Goal: Task Accomplishment & Management: Manage account settings

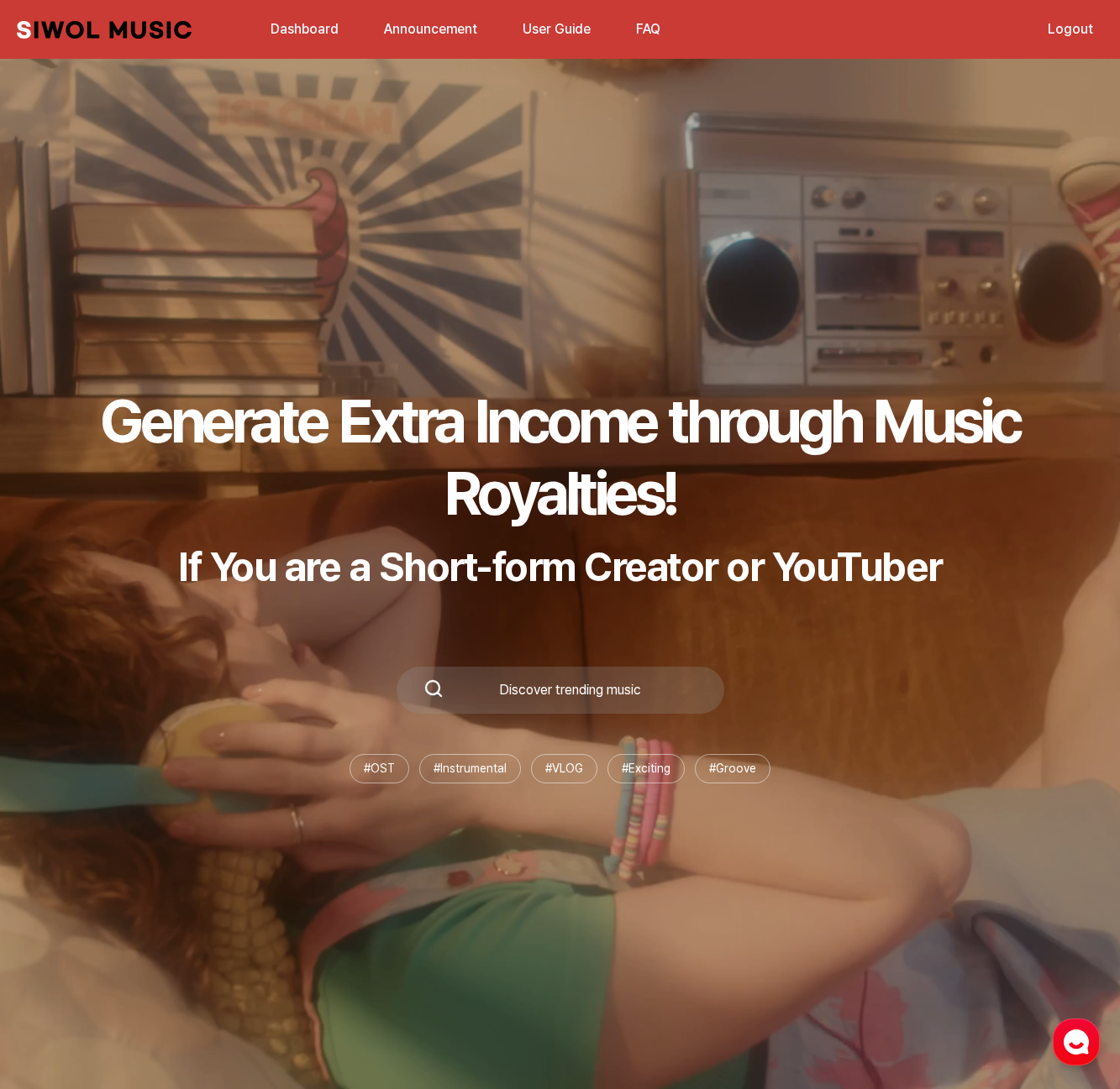
click at [319, 29] on link "Dashboard" at bounding box center [305, 29] width 89 height 36
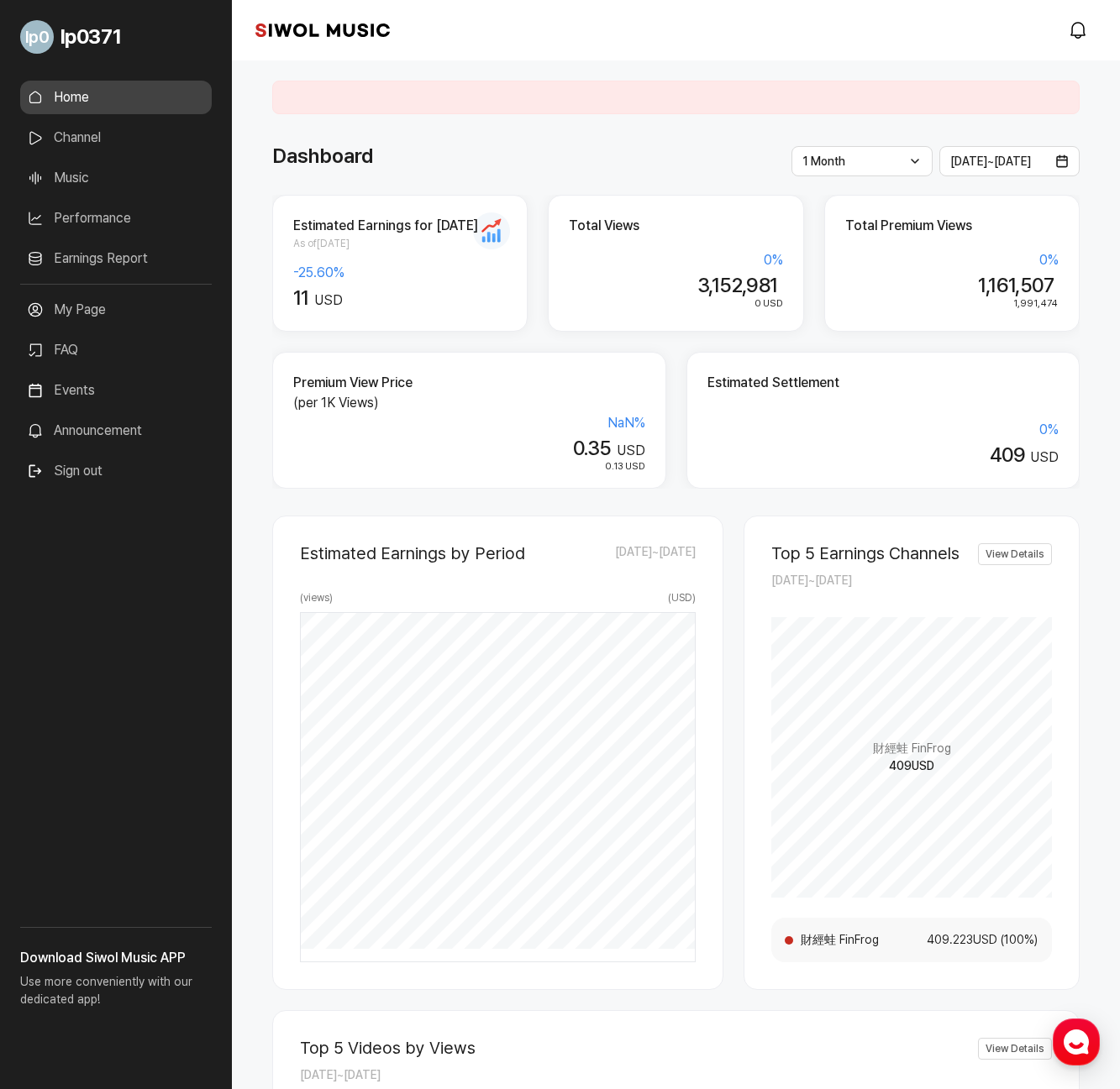
click at [1093, 319] on div "**********" at bounding box center [676, 884] width 888 height 1649
click at [102, 265] on link "Earnings Report" at bounding box center [115, 259] width 192 height 33
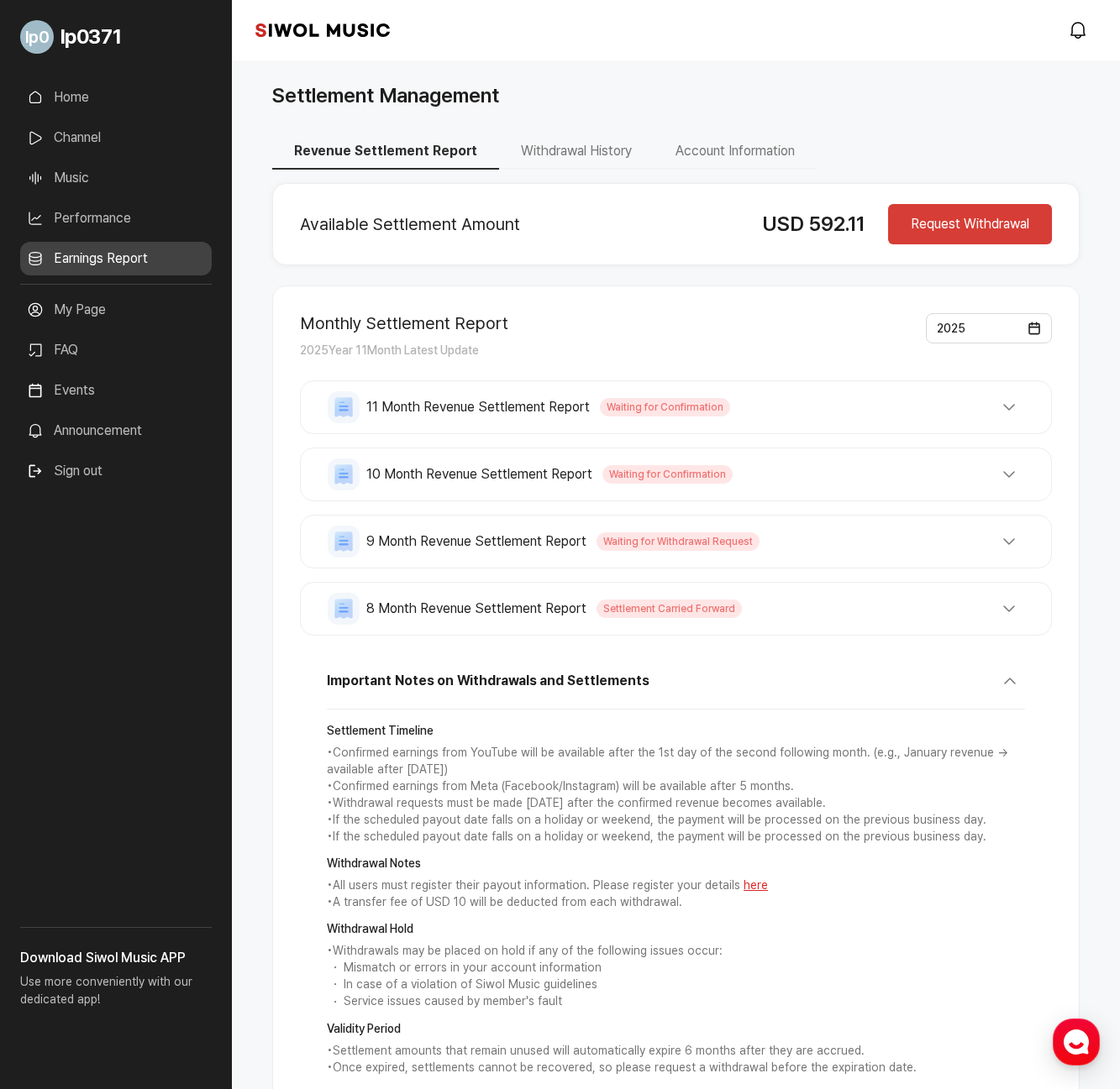
click at [1008, 412] on button "11 Month Revenue Settlement Report Waiting for Confirmation" at bounding box center [676, 407] width 697 height 31
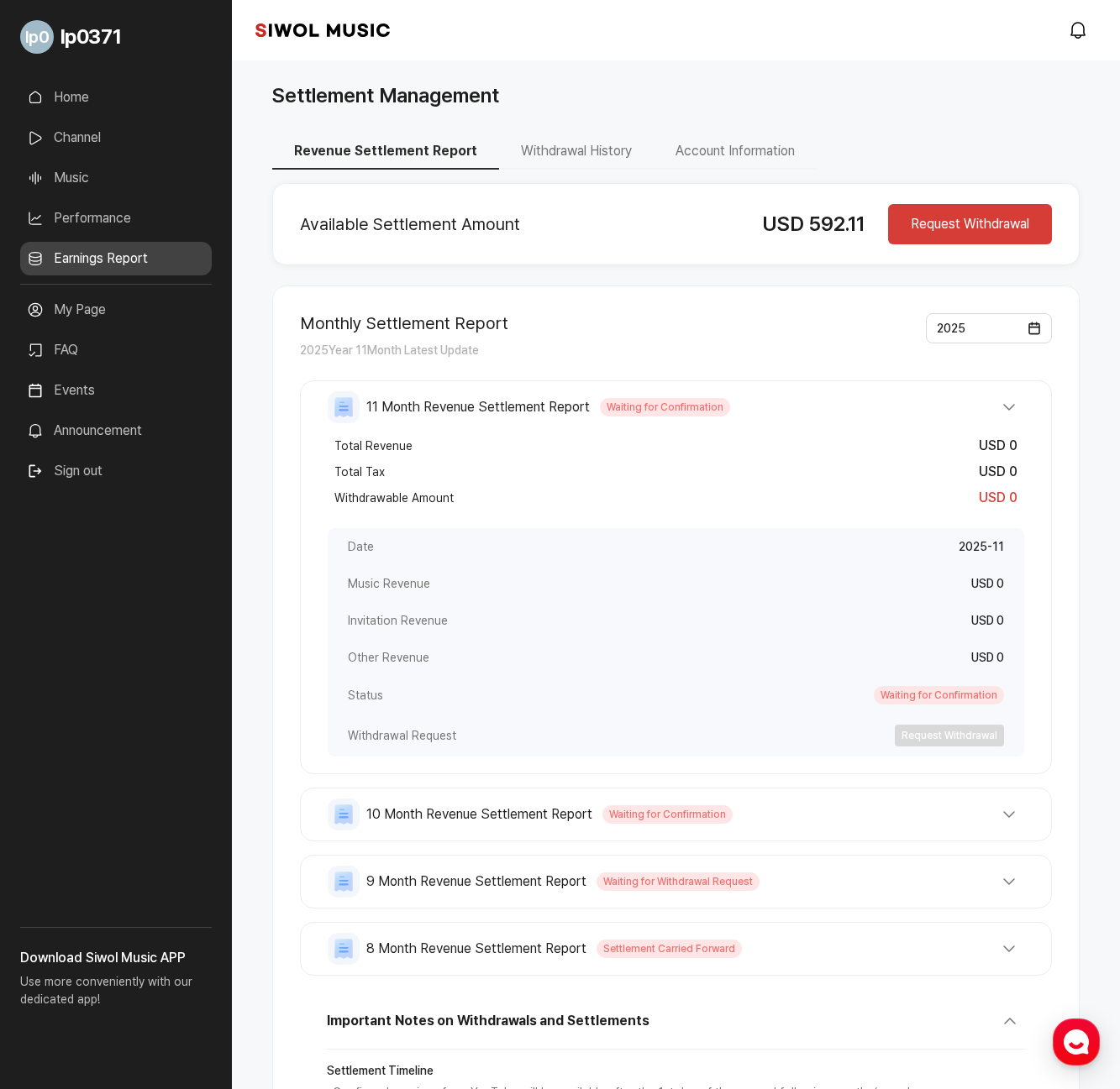
click at [1008, 411] on button "11 Month Revenue Settlement Report Waiting for Confirmation" at bounding box center [676, 407] width 697 height 31
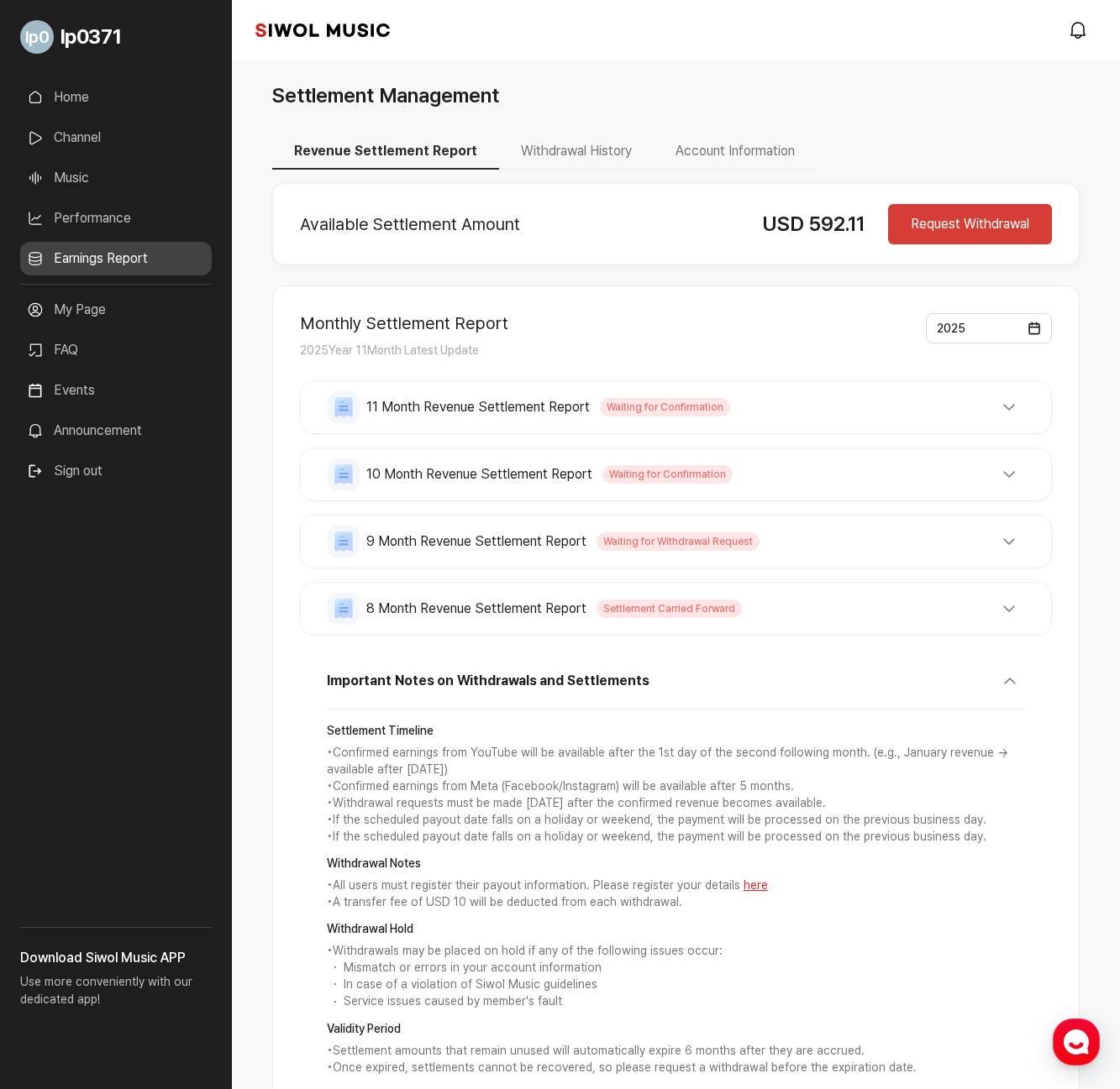
click at [1009, 479] on button "10 Month Revenue Settlement Report Waiting for Confirmation" at bounding box center [676, 474] width 697 height 31
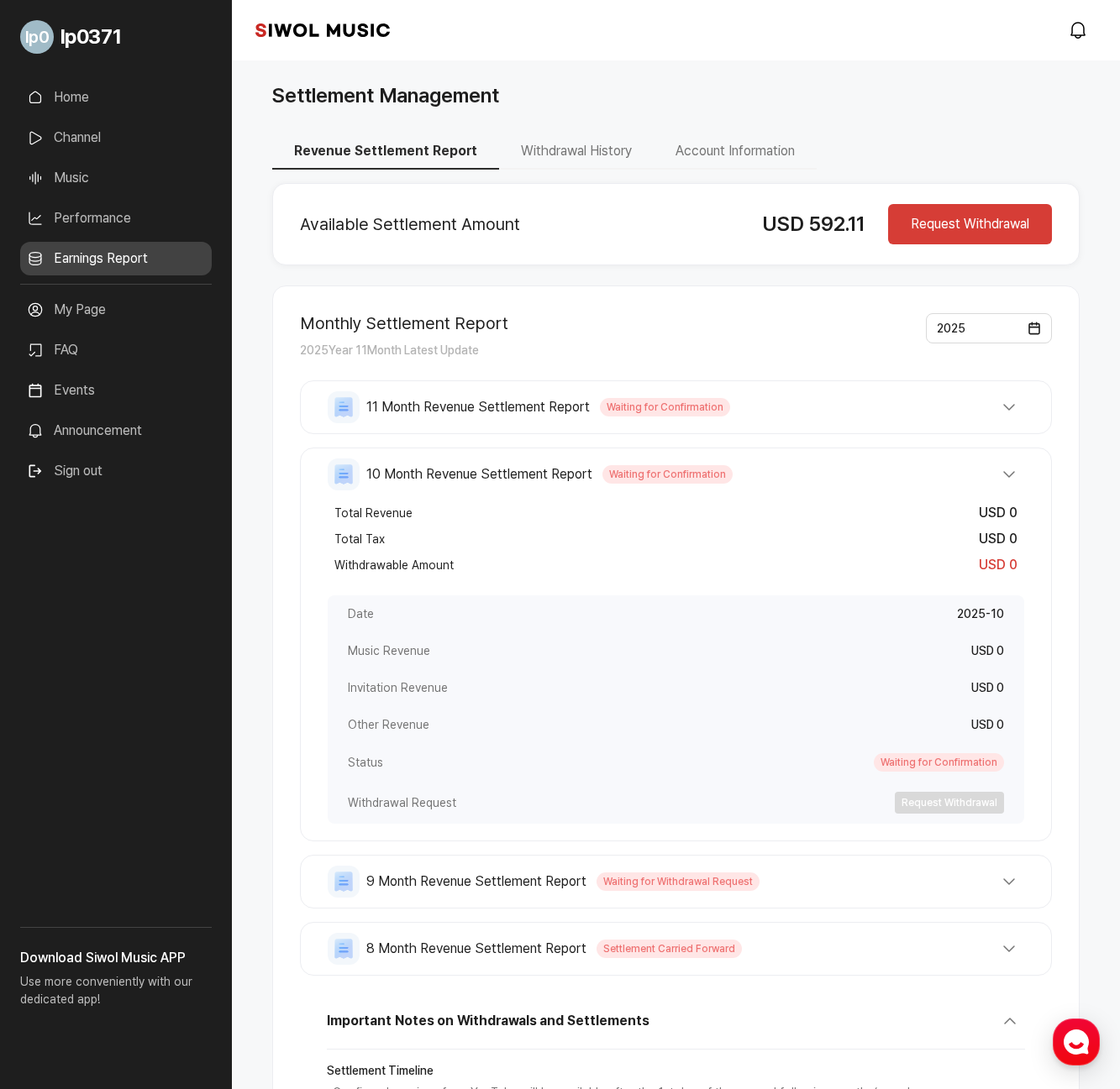
click at [1009, 479] on button "10 Month Revenue Settlement Report Waiting for Confirmation" at bounding box center [676, 474] width 697 height 31
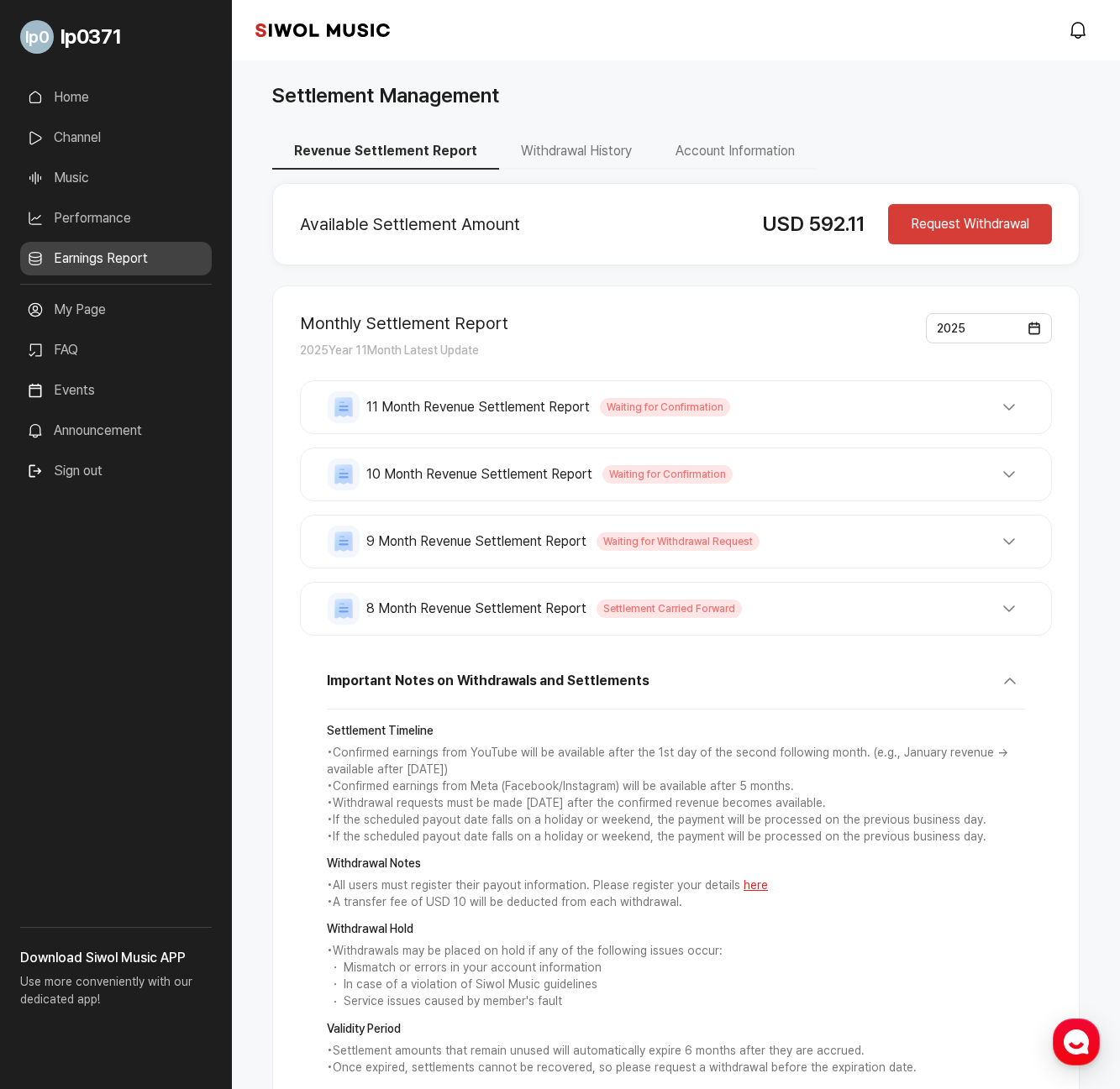
click at [1014, 554] on button "9 Month Revenue Settlement Report Waiting for Withdrawal Request" at bounding box center [676, 541] width 697 height 31
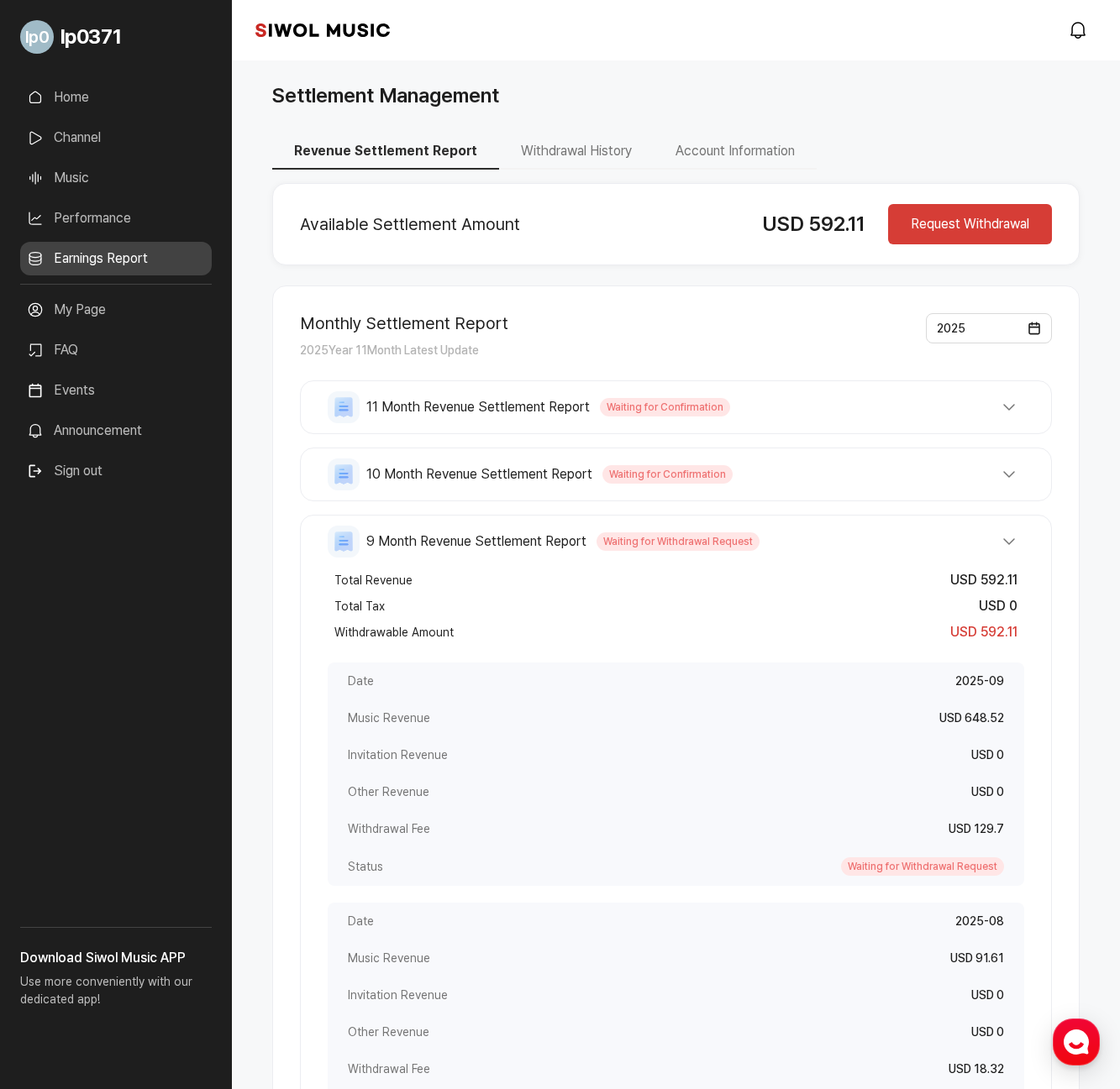
click at [1013, 550] on button "9 Month Revenue Settlement Report Waiting for Withdrawal Request" at bounding box center [676, 541] width 697 height 31
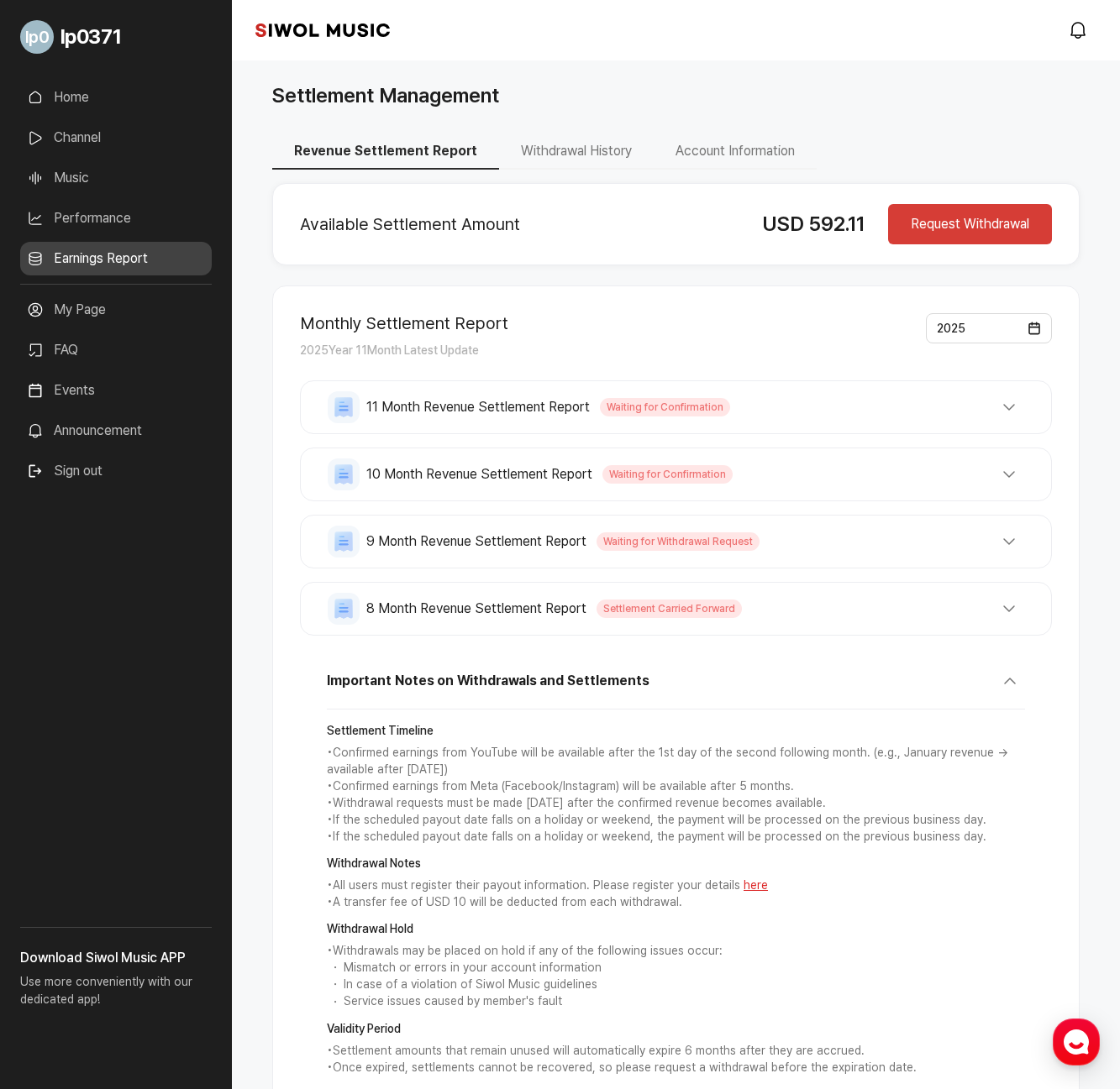
click at [1008, 613] on button "8 Month Revenue Settlement Report Settlement Carried Forward" at bounding box center [676, 609] width 697 height 31
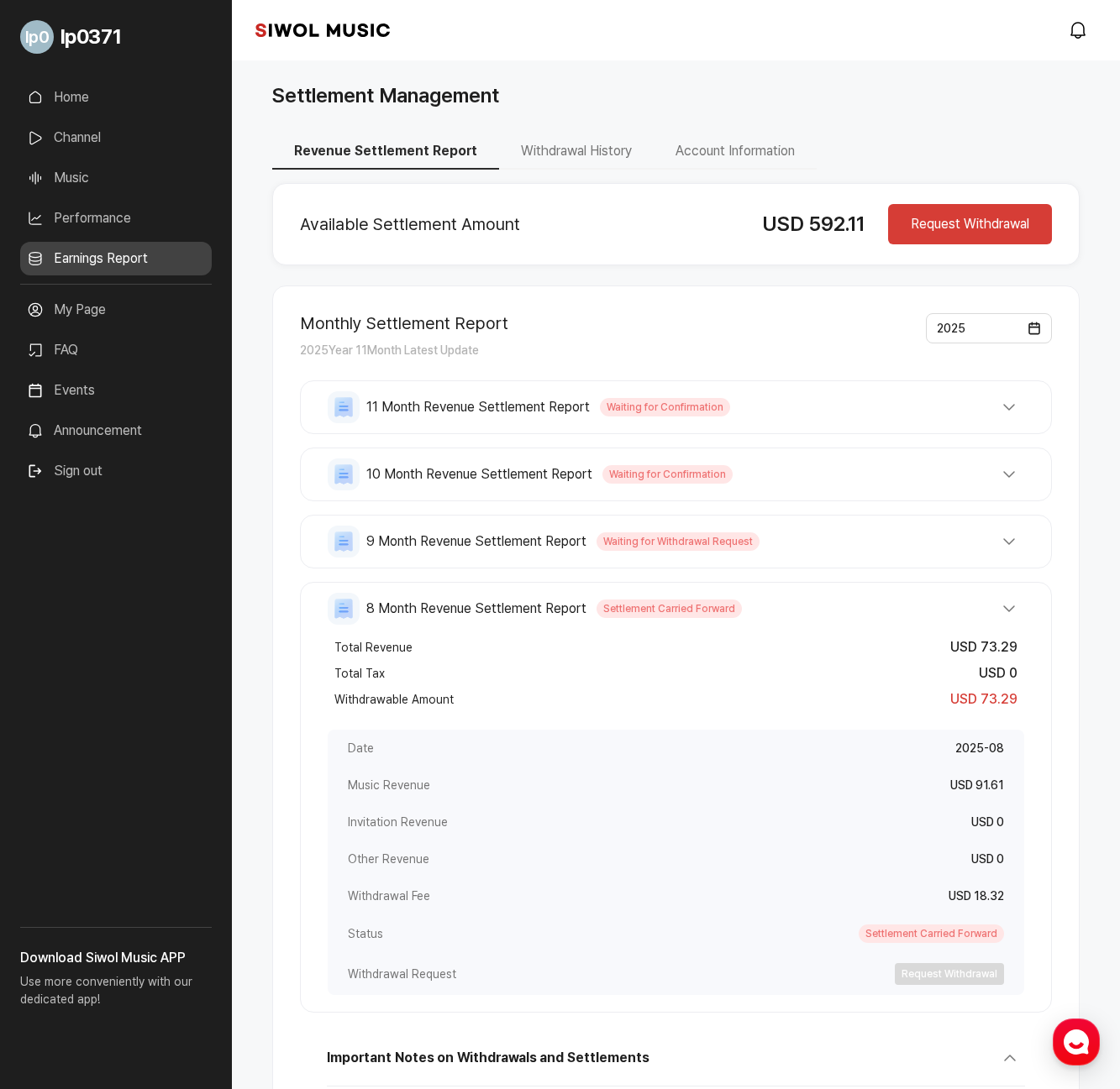
click at [1008, 613] on button "8 Month Revenue Settlement Report Settlement Carried Forward" at bounding box center [676, 609] width 697 height 31
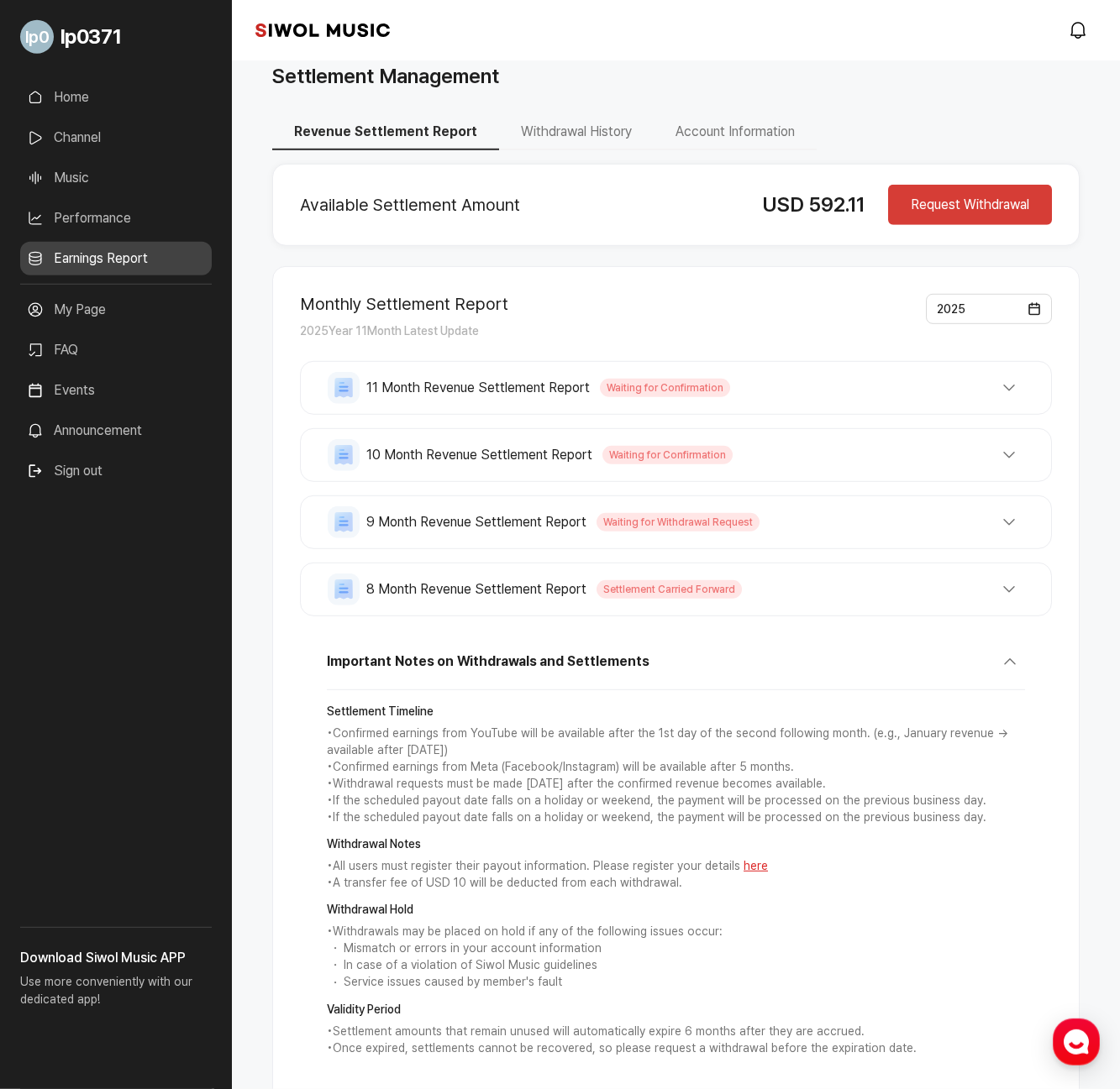
scroll to position [15, 0]
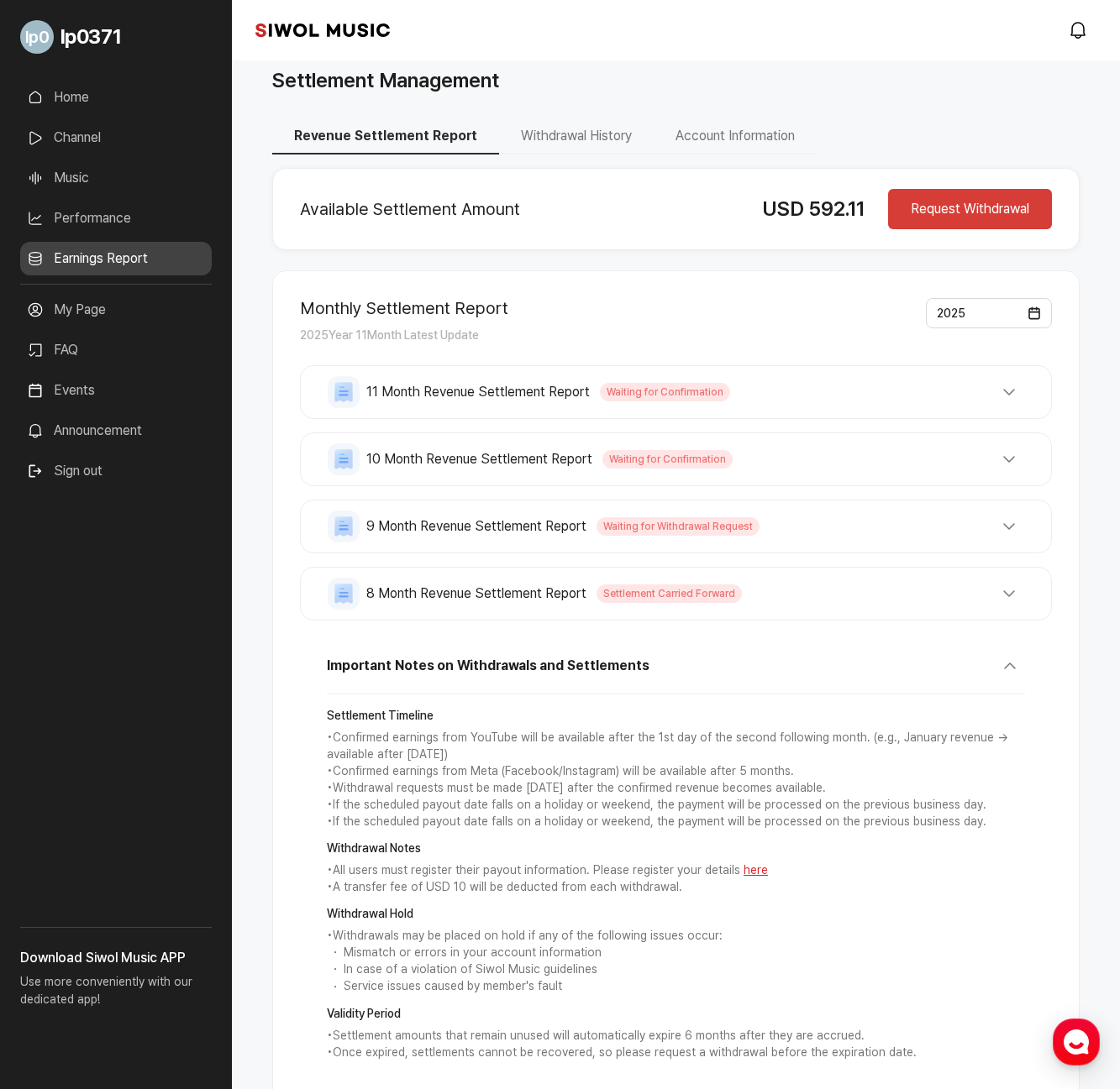
click at [1009, 599] on button "8 Month Revenue Settlement Report Settlement Carried Forward" at bounding box center [676, 593] width 697 height 31
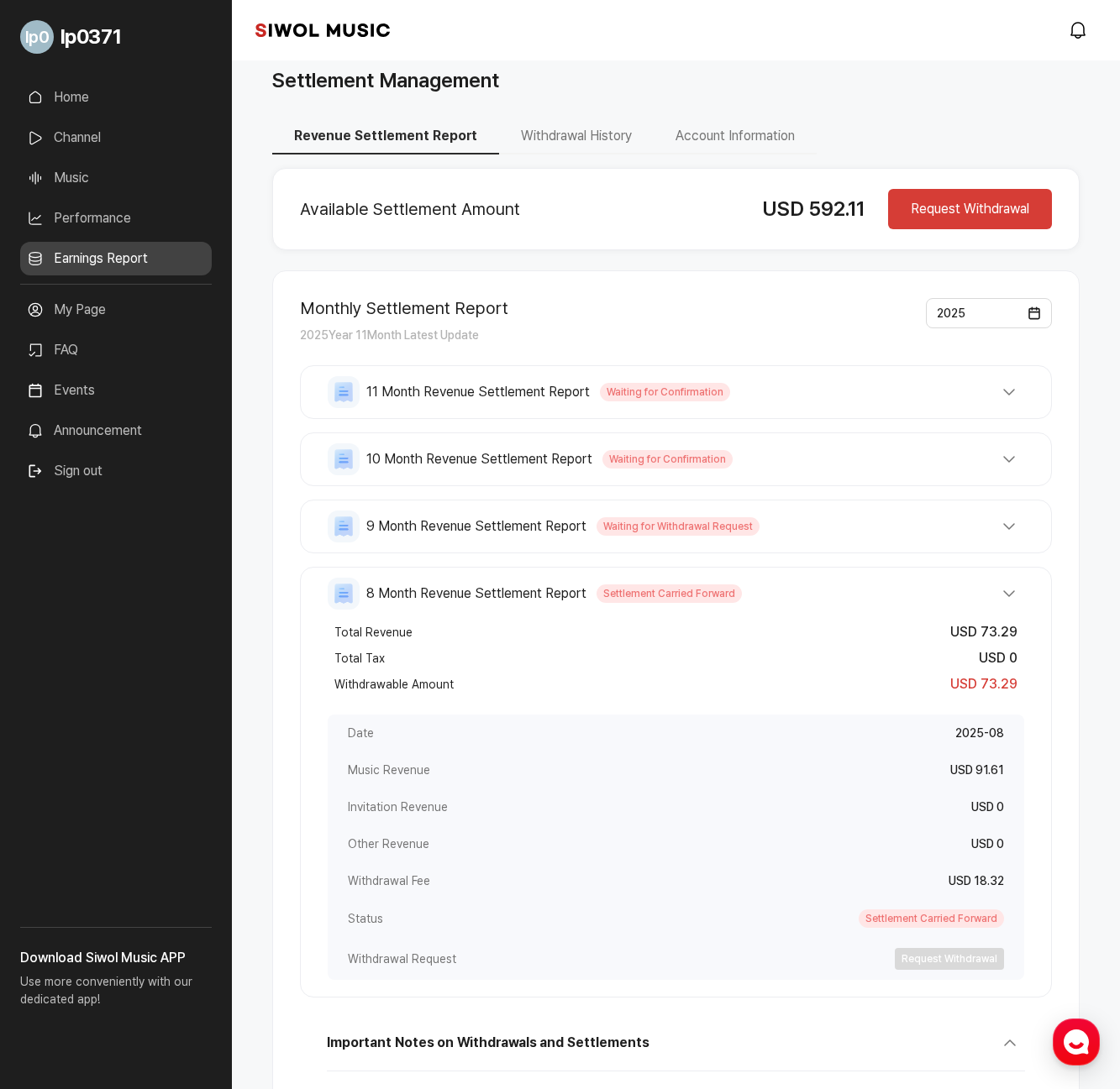
click at [1009, 592] on button "8 Month Revenue Settlement Report Settlement Carried Forward" at bounding box center [676, 593] width 697 height 31
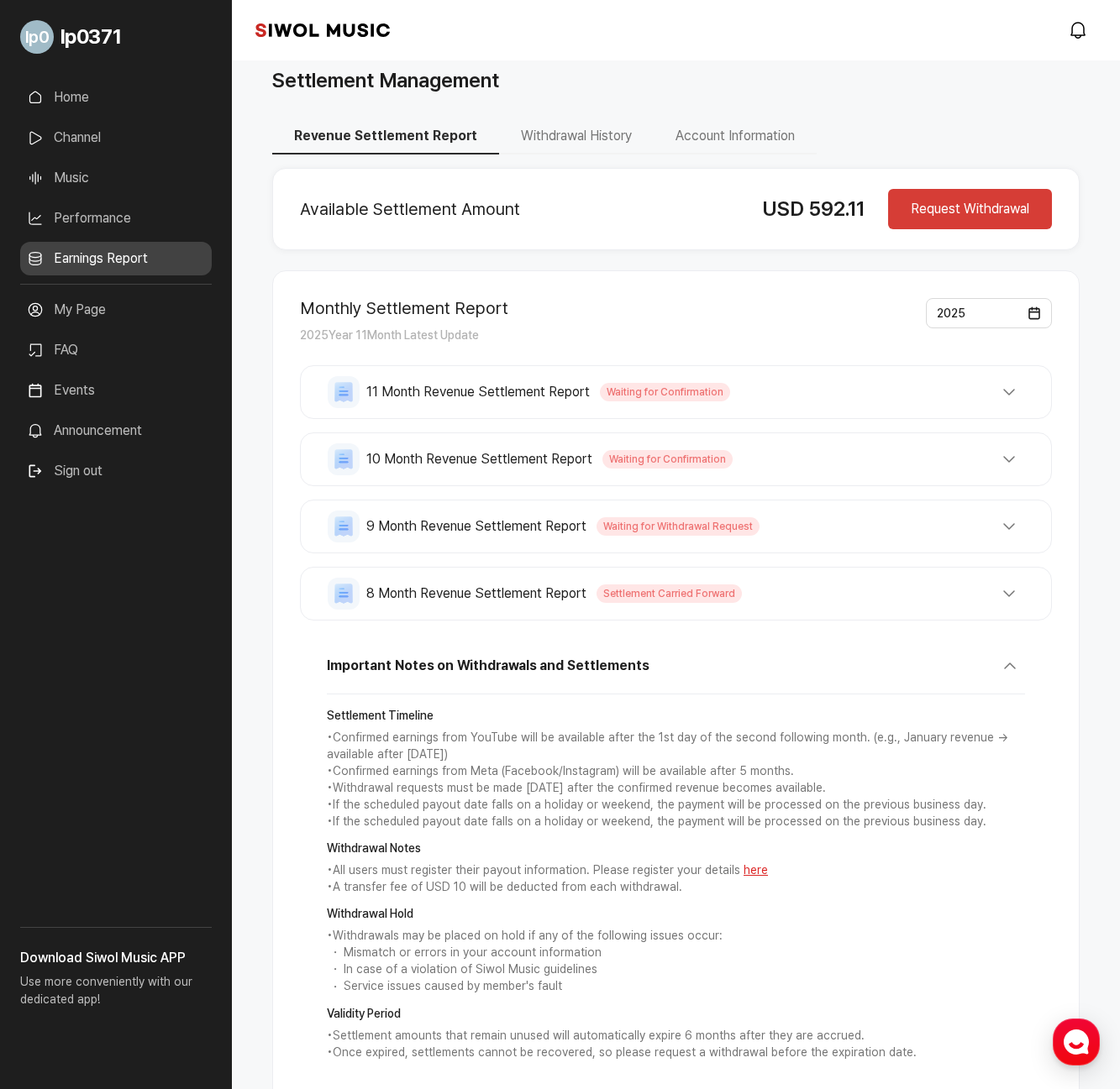
click at [1011, 531] on button "9 Month Revenue Settlement Report Waiting for Withdrawal Request" at bounding box center [676, 526] width 697 height 31
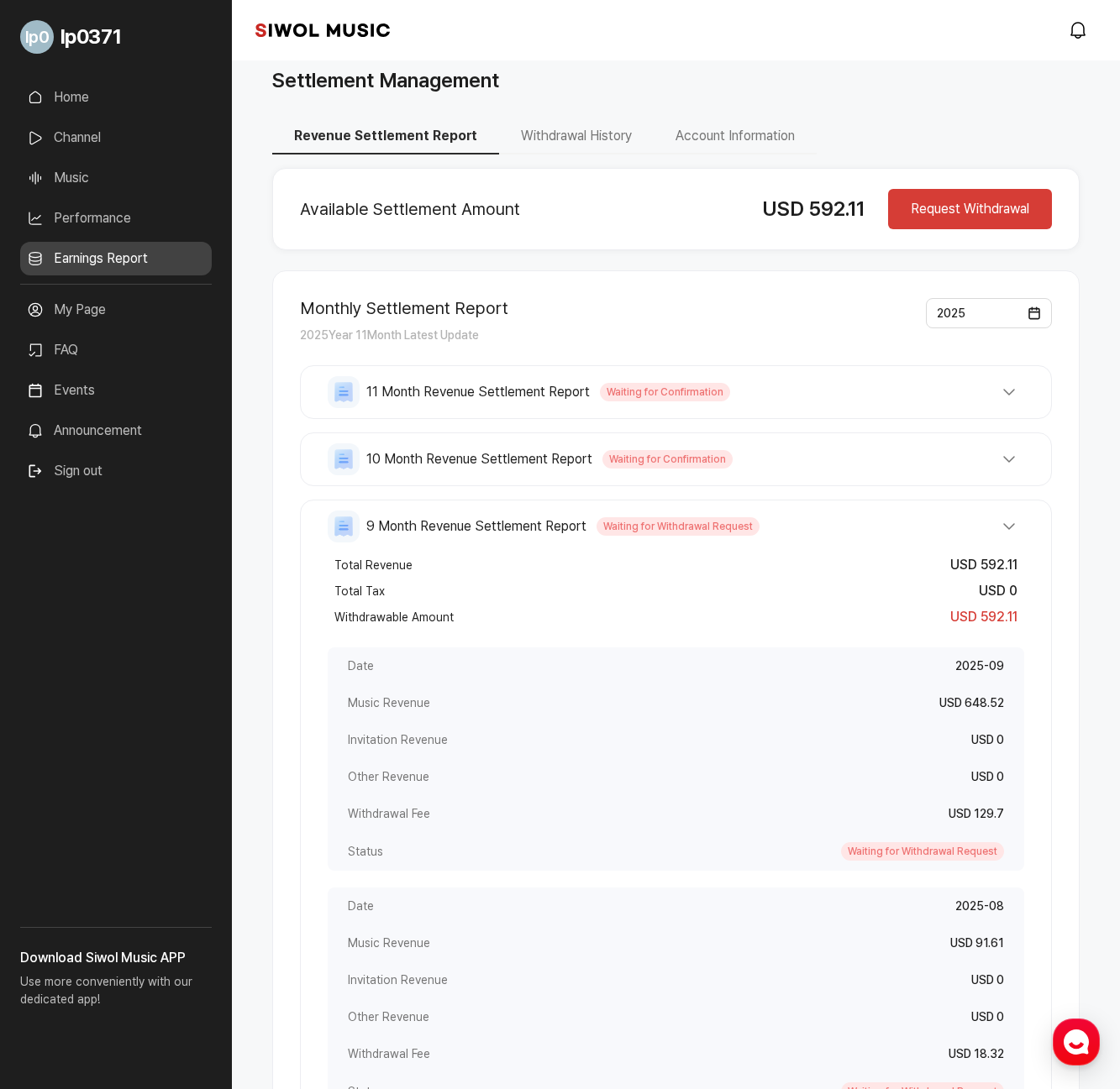
click at [1010, 530] on button "9 Month Revenue Settlement Report Waiting for Withdrawal Request" at bounding box center [676, 526] width 697 height 31
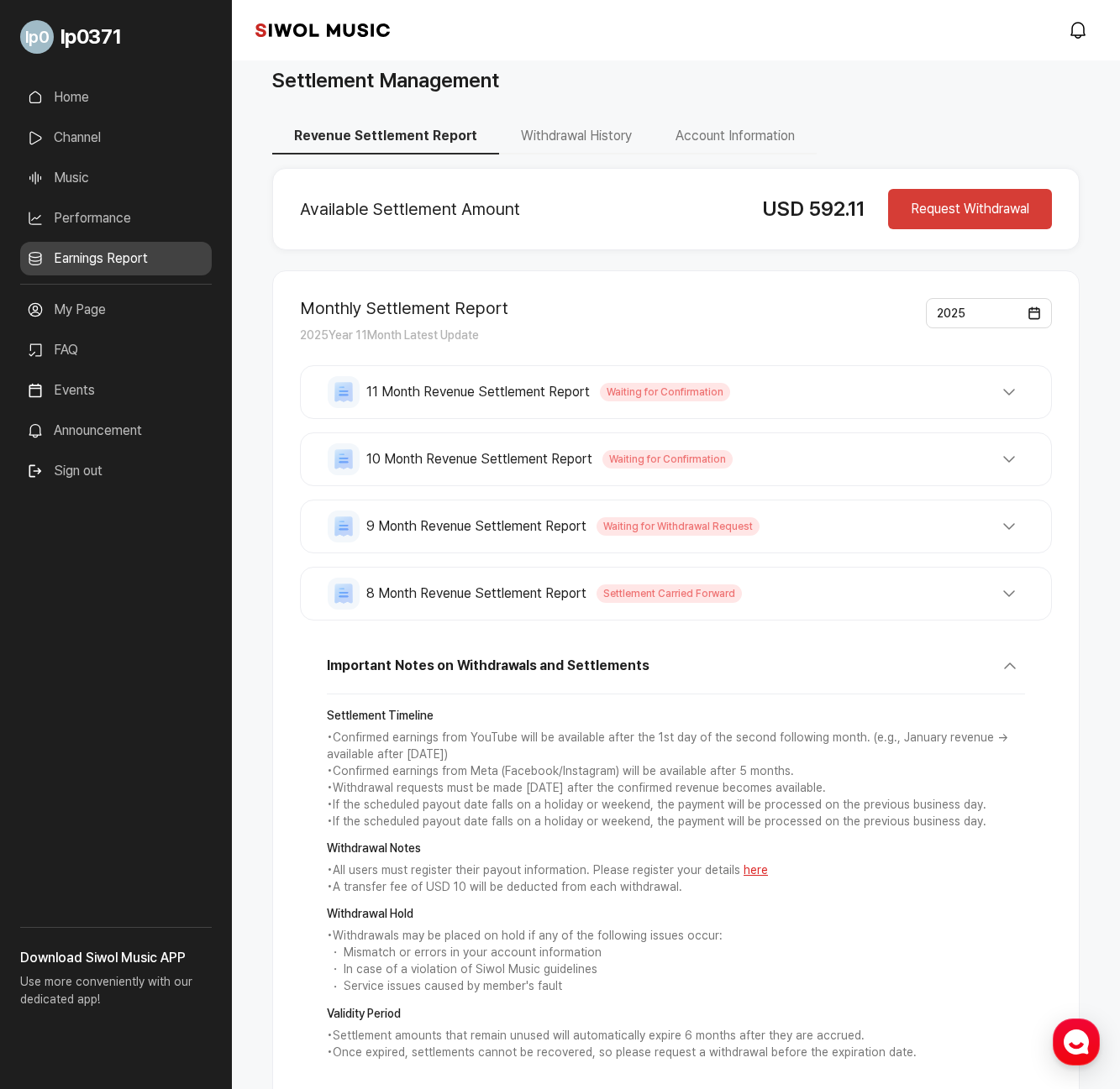
click at [1008, 531] on button "9 Month Revenue Settlement Report Waiting for Withdrawal Request" at bounding box center [676, 526] width 697 height 31
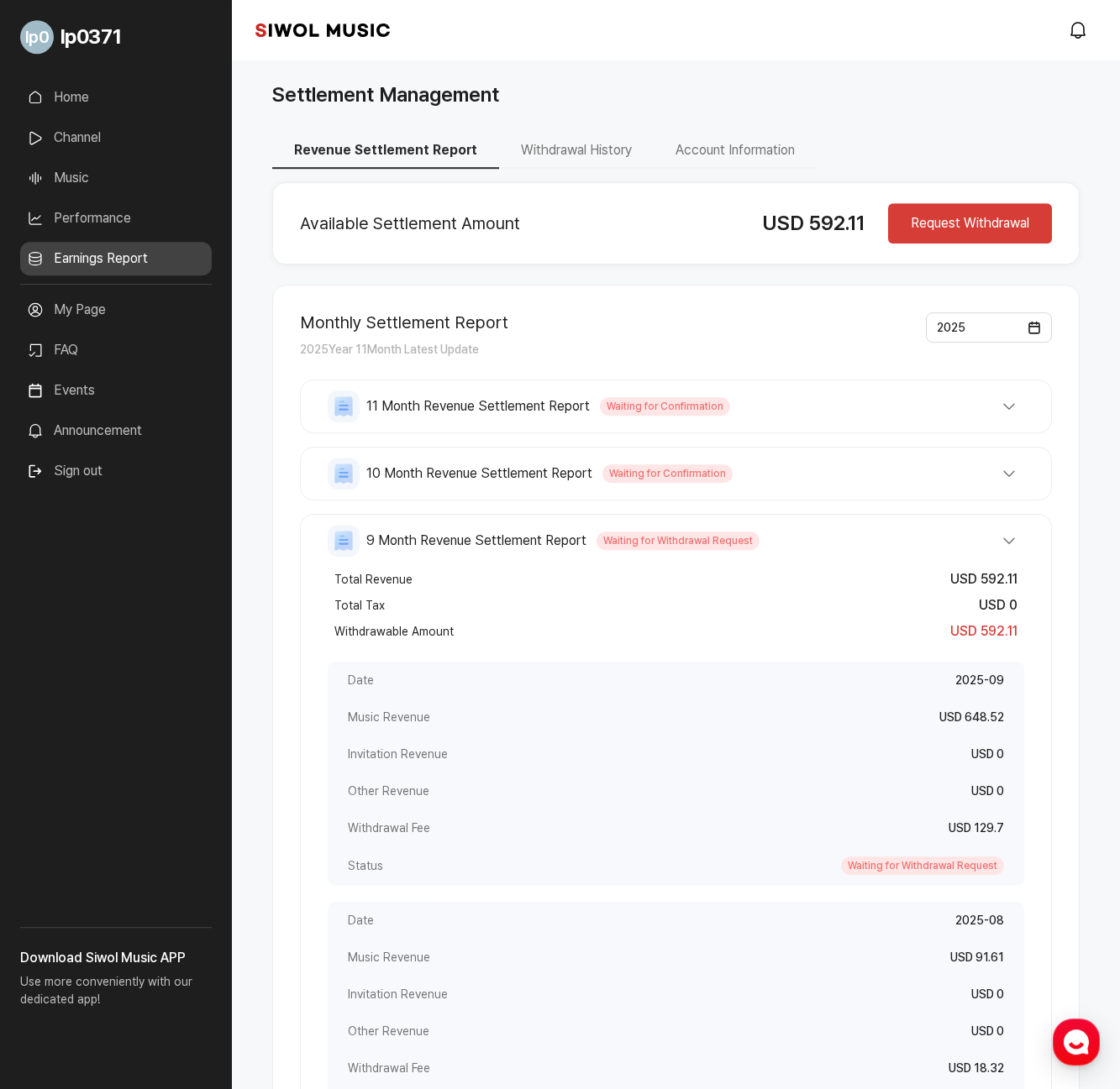
scroll to position [0, 0]
click at [992, 217] on button "Request Withdrawal" at bounding box center [969, 223] width 163 height 40
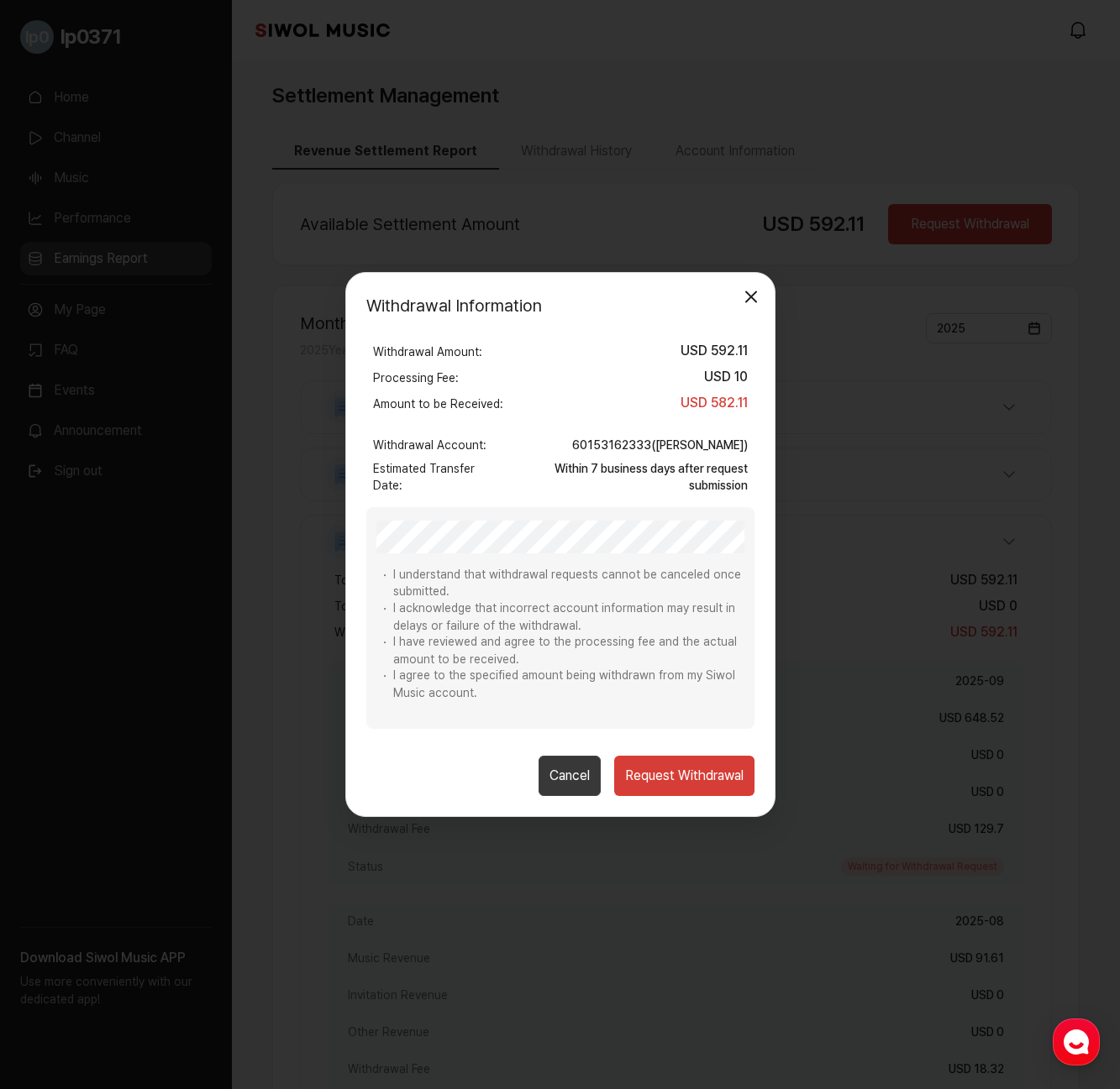
click at [692, 781] on button "Request Withdrawal" at bounding box center [684, 775] width 141 height 40
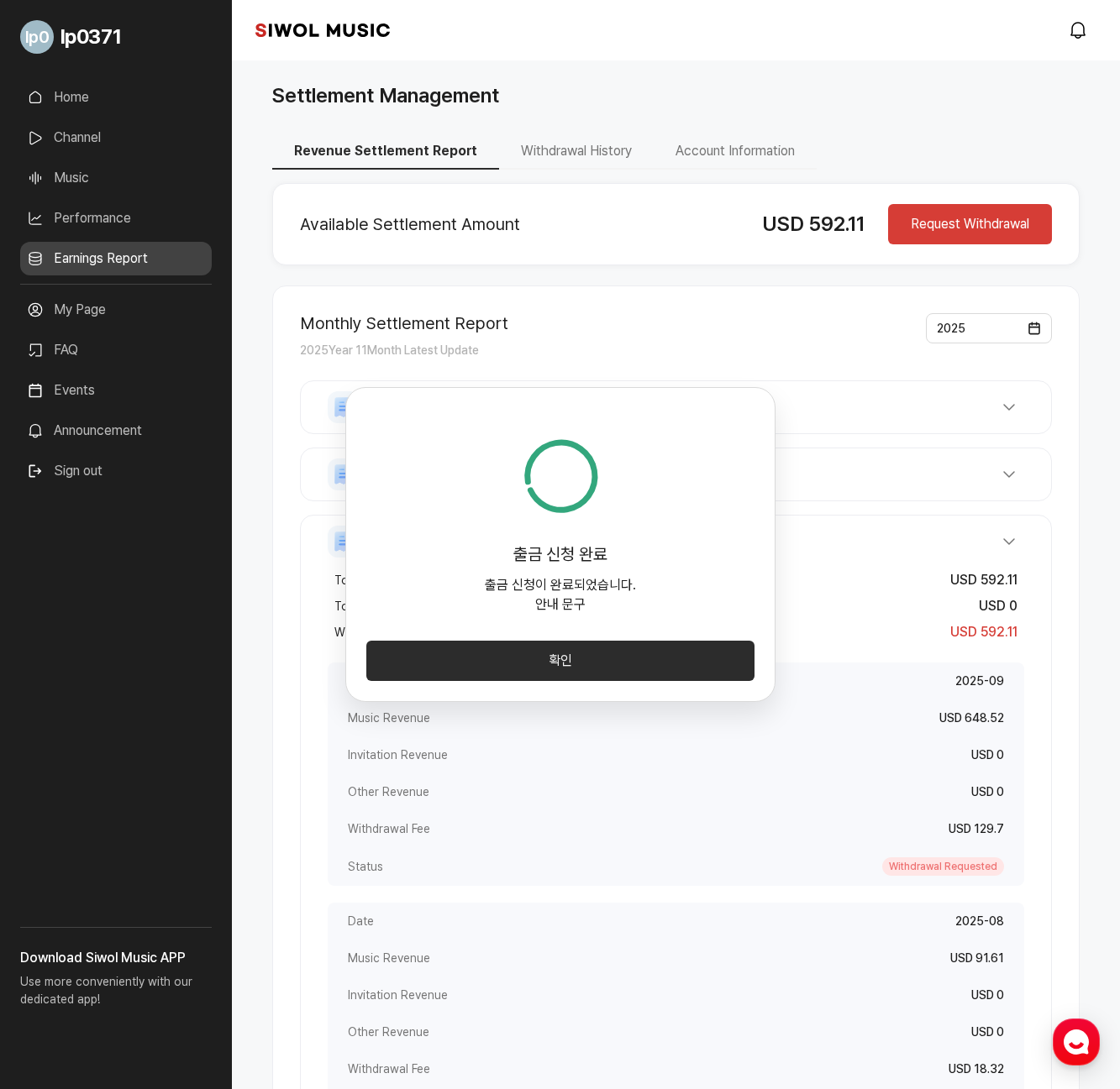
click at [620, 673] on button "확인" at bounding box center [560, 660] width 388 height 40
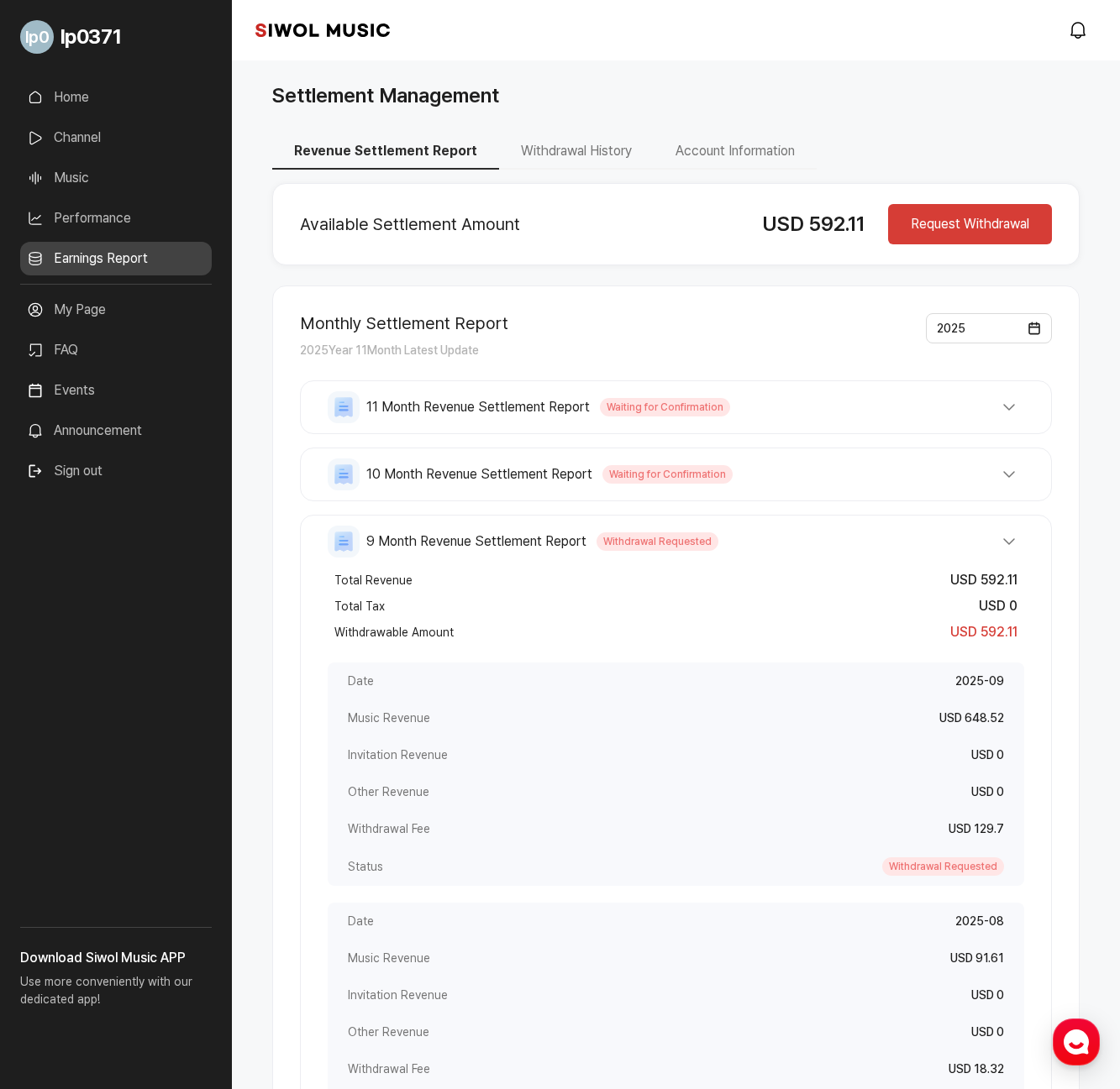
click at [1090, 462] on div "Settlement Management Revenue Settlement Report Withdrawal History Account Info…" at bounding box center [676, 945] width 888 height 1771
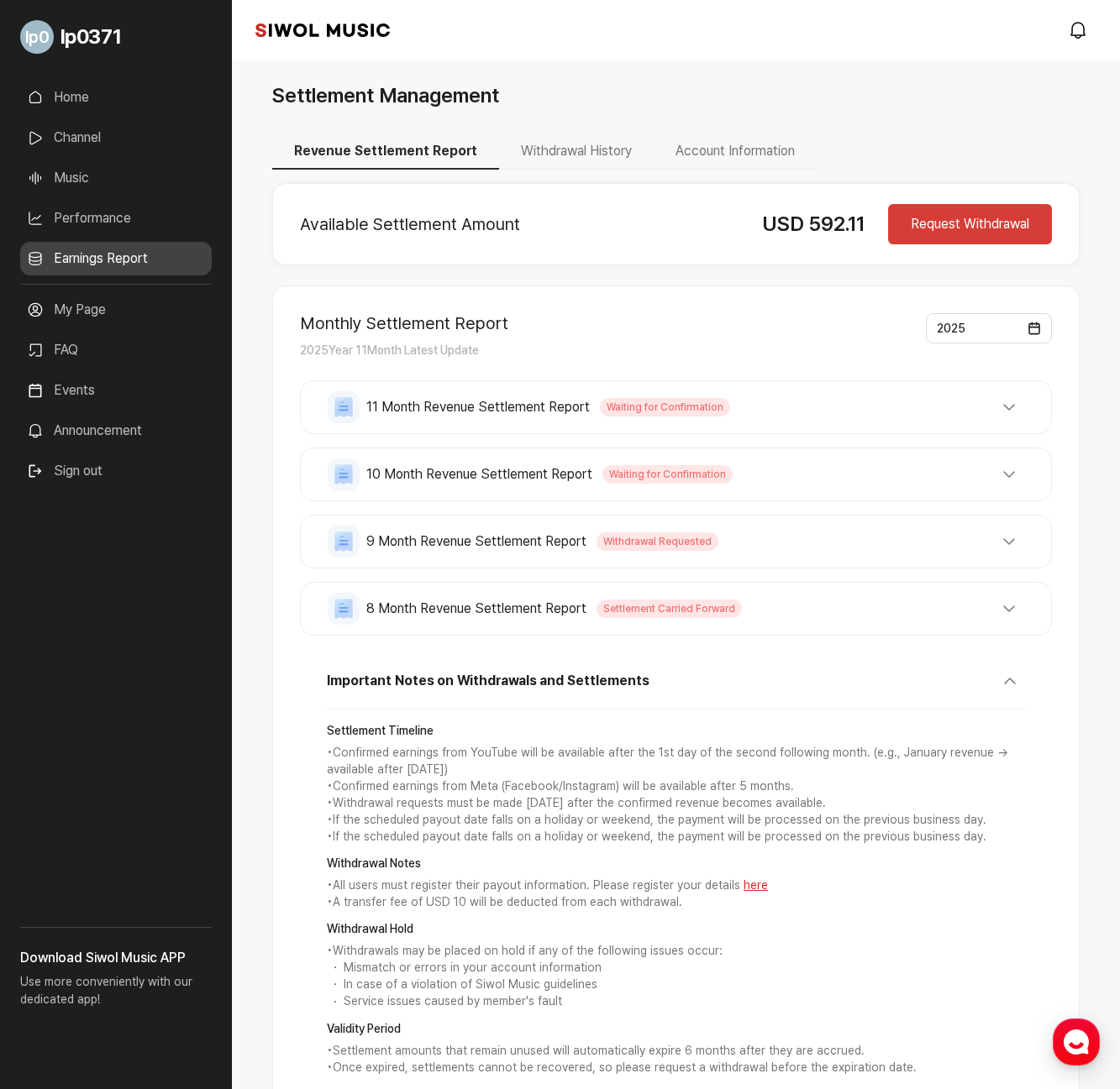
click at [1008, 543] on button "9 Month Revenue Settlement Report Withdrawal Requested" at bounding box center [676, 541] width 697 height 31
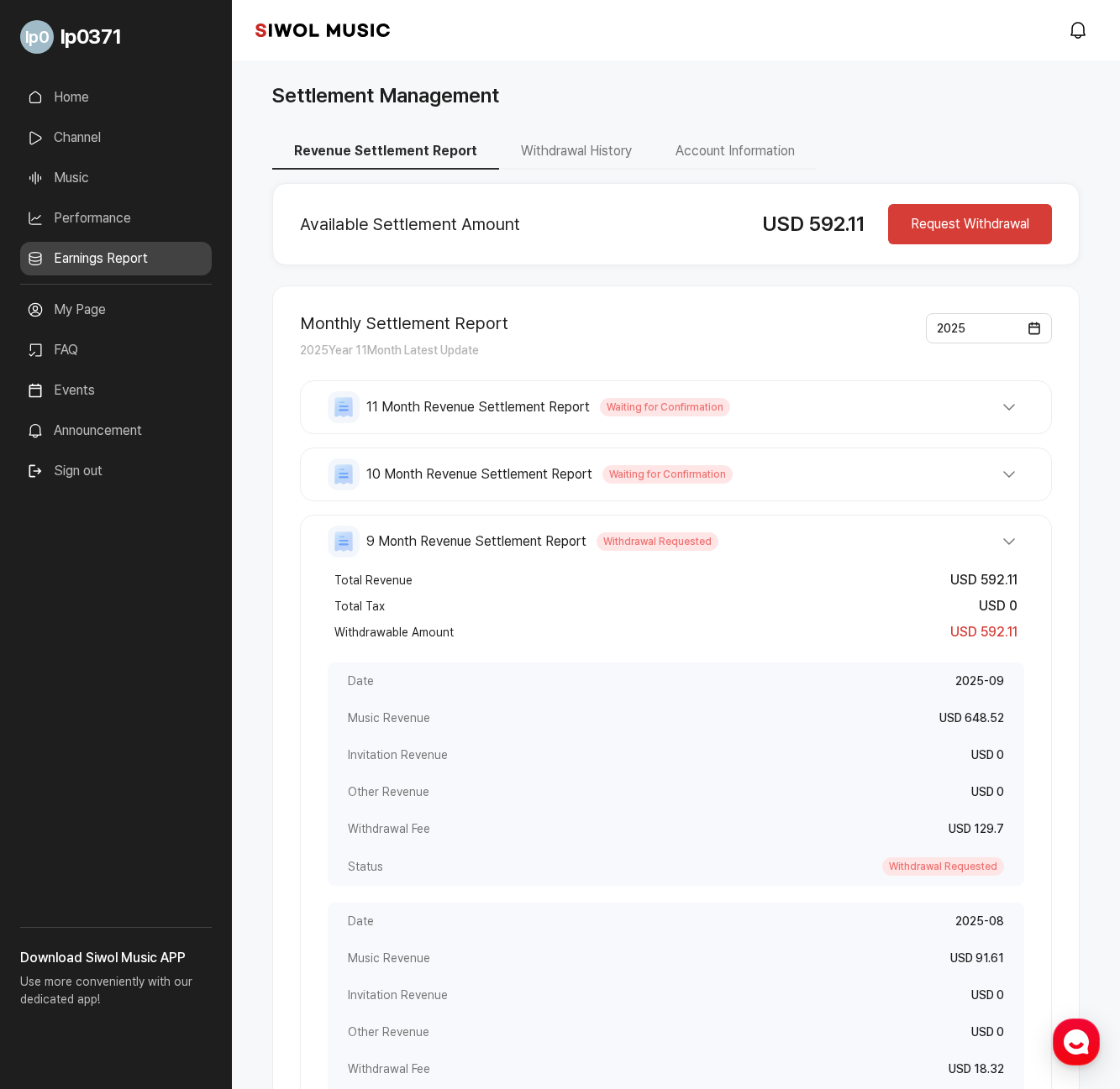
click at [1008, 543] on button "9 Month Revenue Settlement Report Withdrawal Requested" at bounding box center [676, 541] width 697 height 31
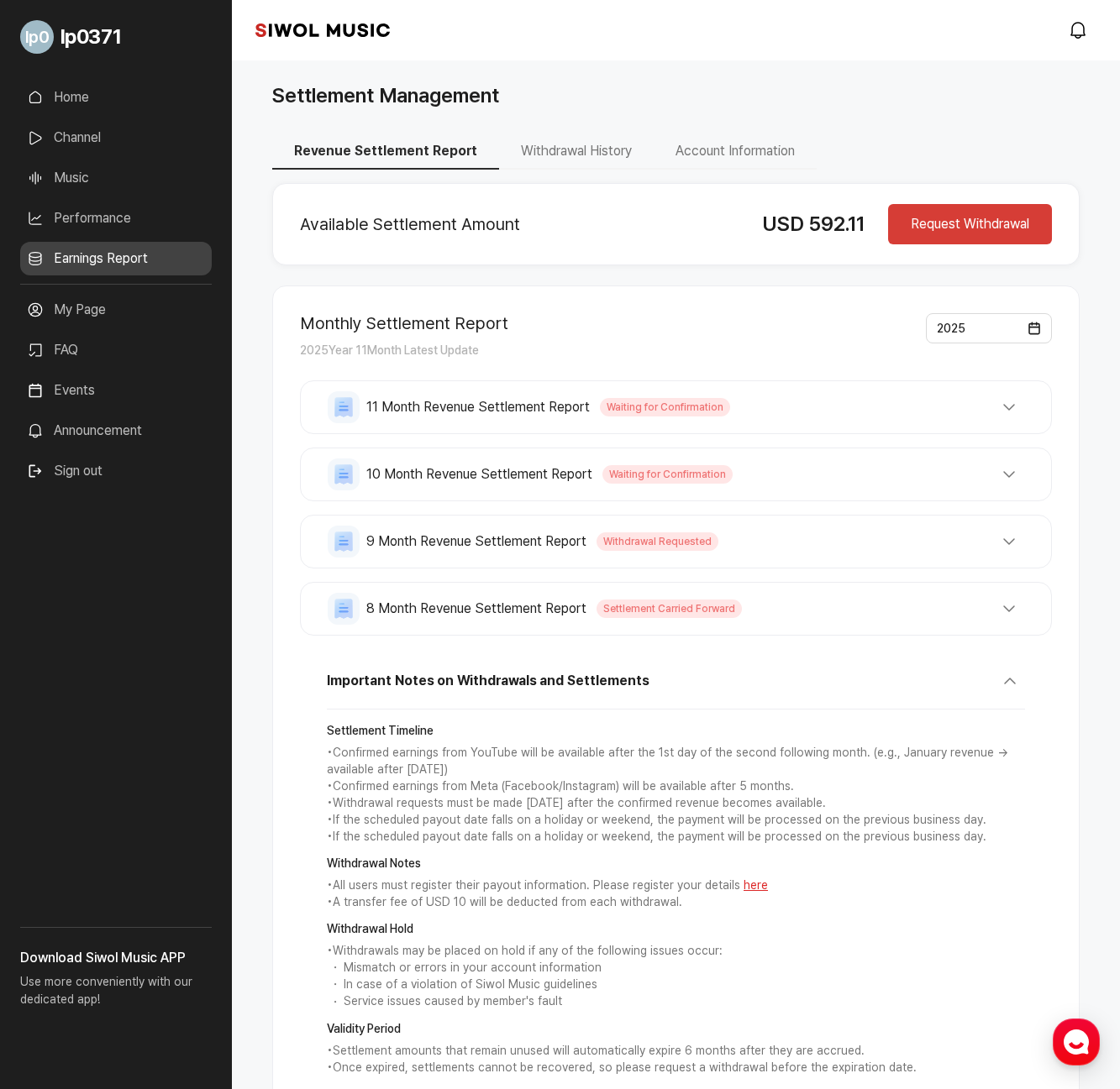
click at [1099, 451] on div "Settlement Management Revenue Settlement Report Withdrawal History Account Info…" at bounding box center [676, 636] width 888 height 1153
click at [732, 94] on div "Settlement Management" at bounding box center [676, 95] width 807 height 30
click at [583, 156] on button "Withdrawal History" at bounding box center [576, 152] width 155 height 35
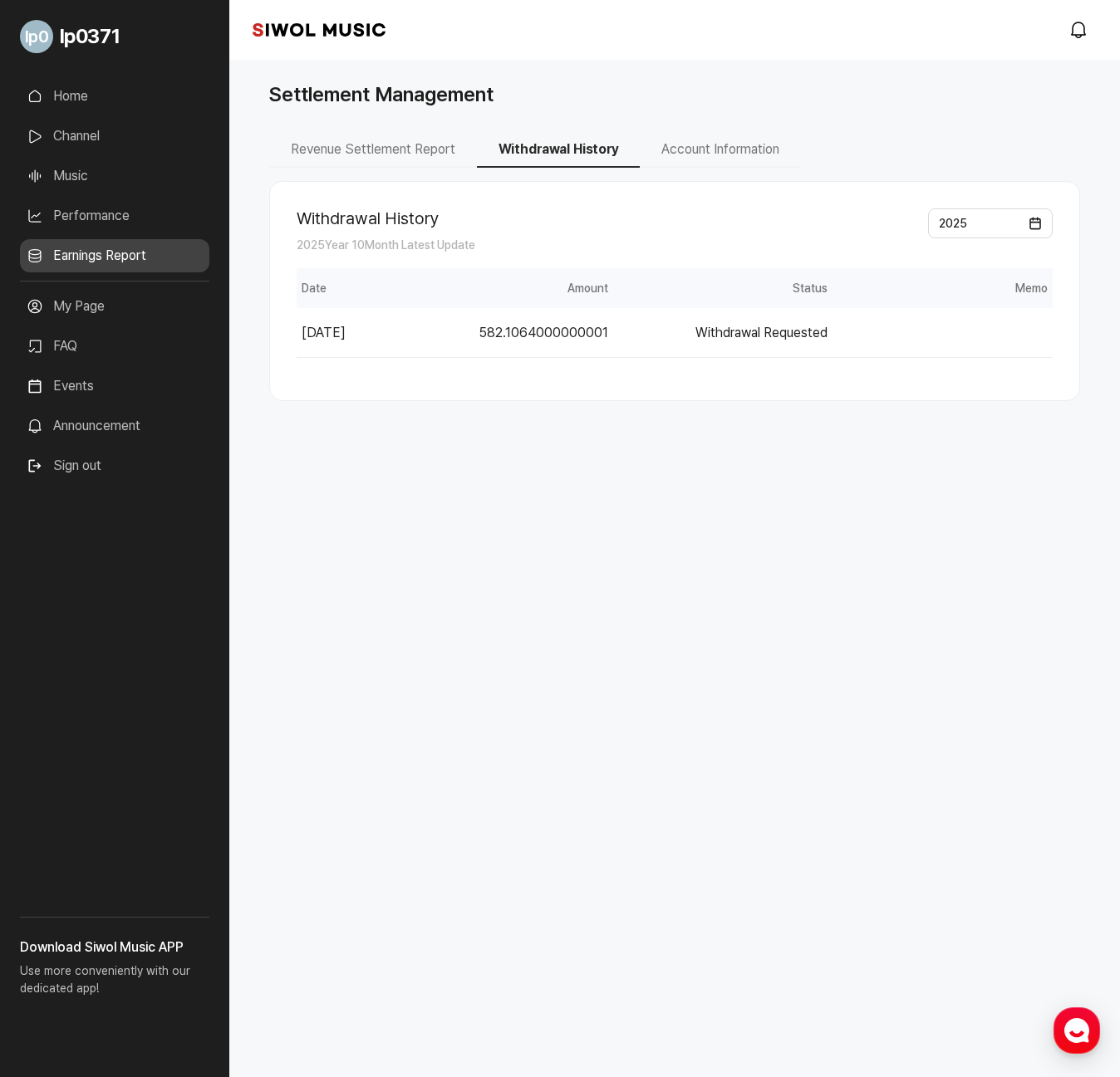
click at [736, 157] on button "Account Information" at bounding box center [720, 151] width 162 height 35
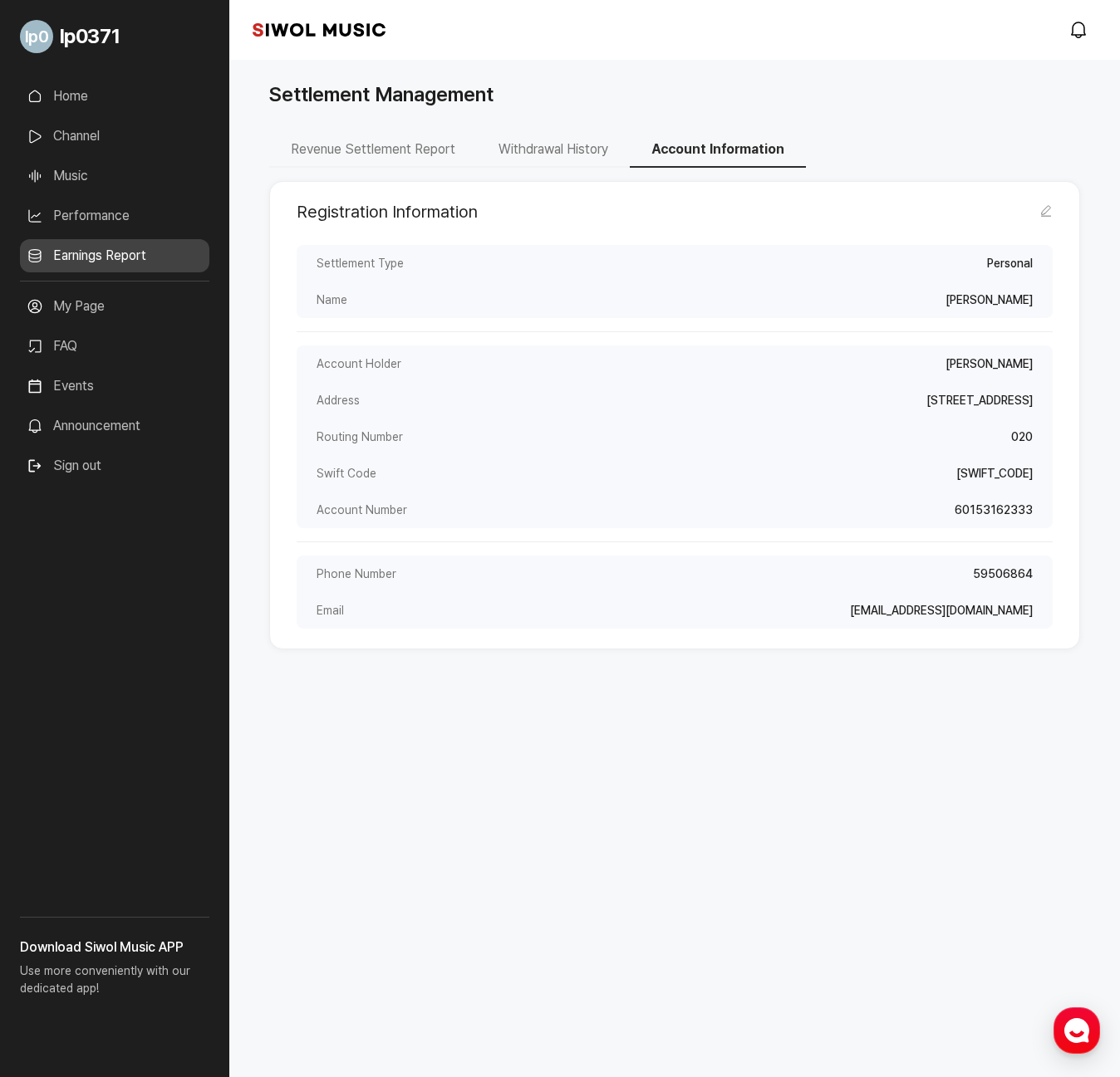
click at [389, 153] on button "Revenue Settlement Report" at bounding box center [373, 151] width 207 height 35
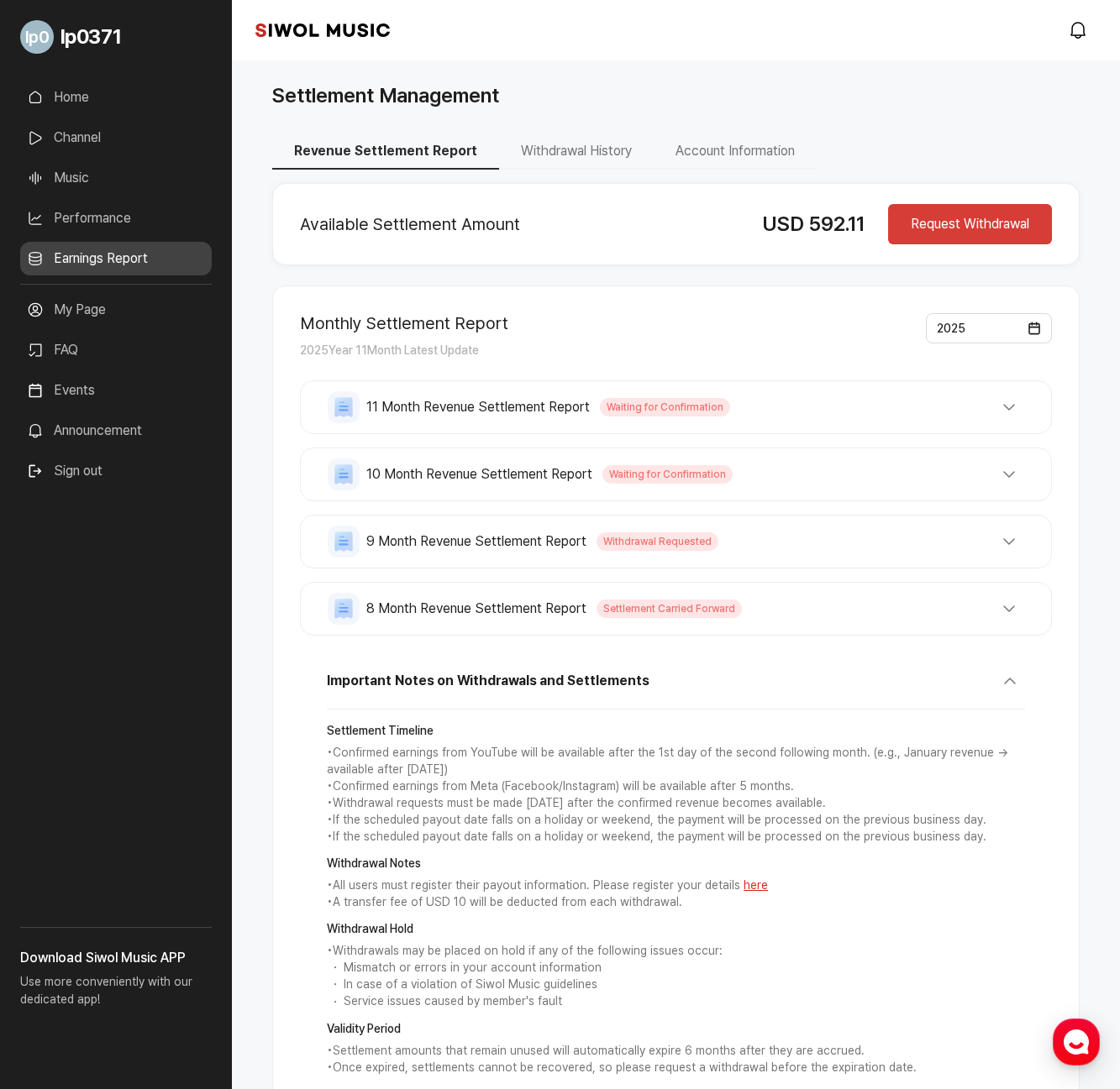
click at [1110, 81] on div "Settlement Management Revenue Settlement Report Withdrawal History Account Info…" at bounding box center [676, 636] width 888 height 1153
